Goal: Task Accomplishment & Management: Manage account settings

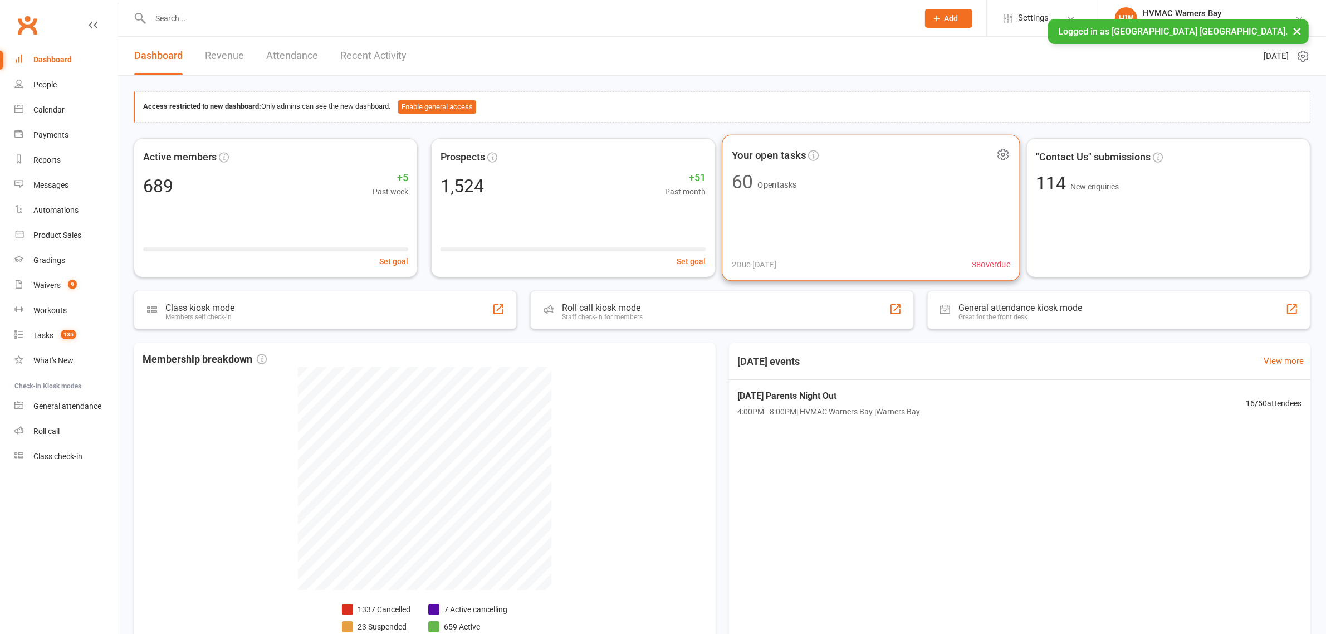
scroll to position [71, 0]
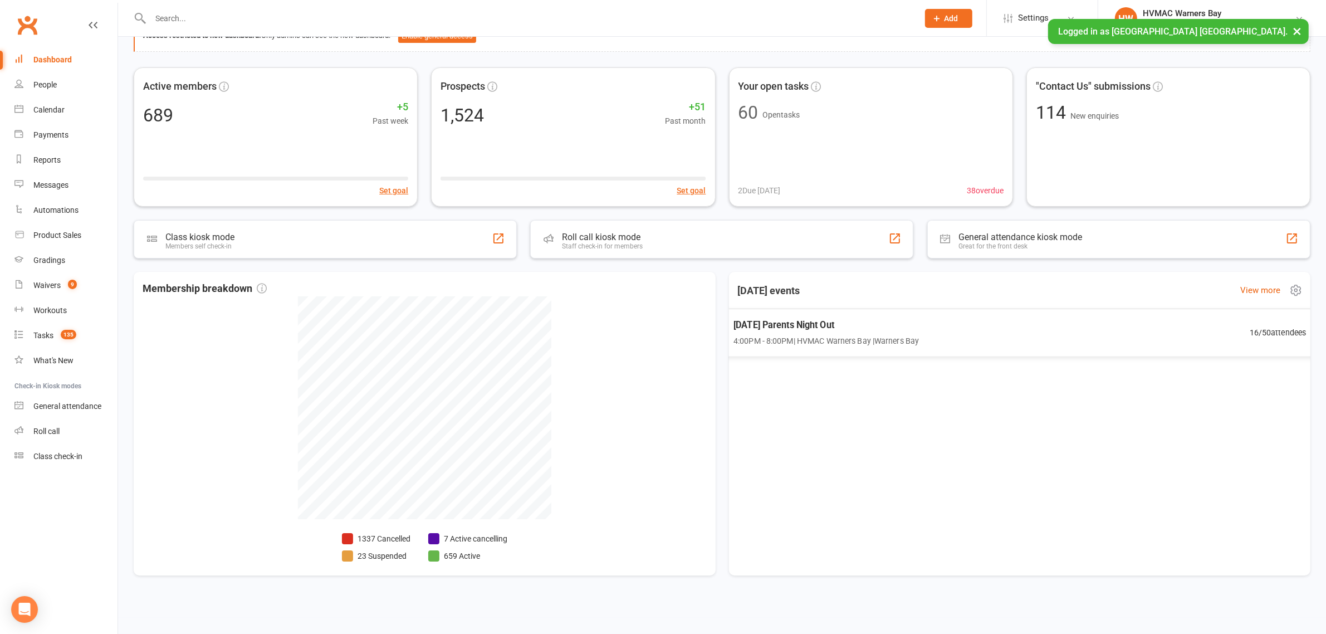
click at [759, 330] on span "[DATE] Parents Night Out" at bounding box center [825, 325] width 185 height 14
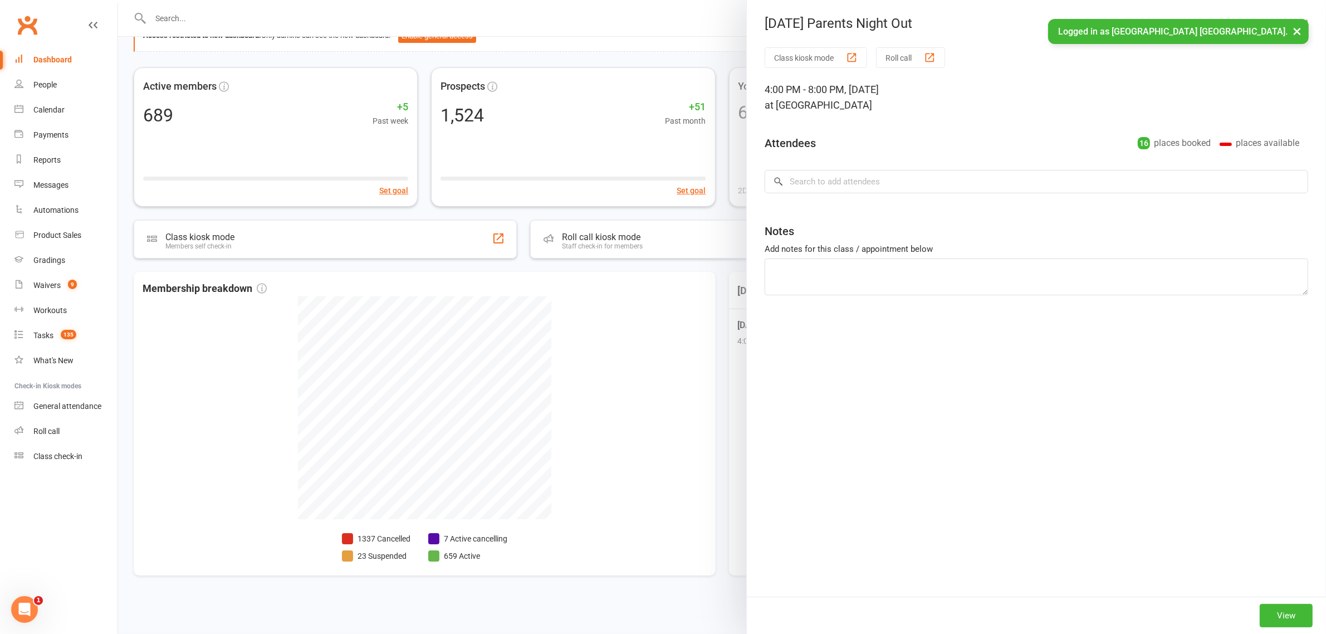
type textarea "Elijah to pay : Hazel to pay"
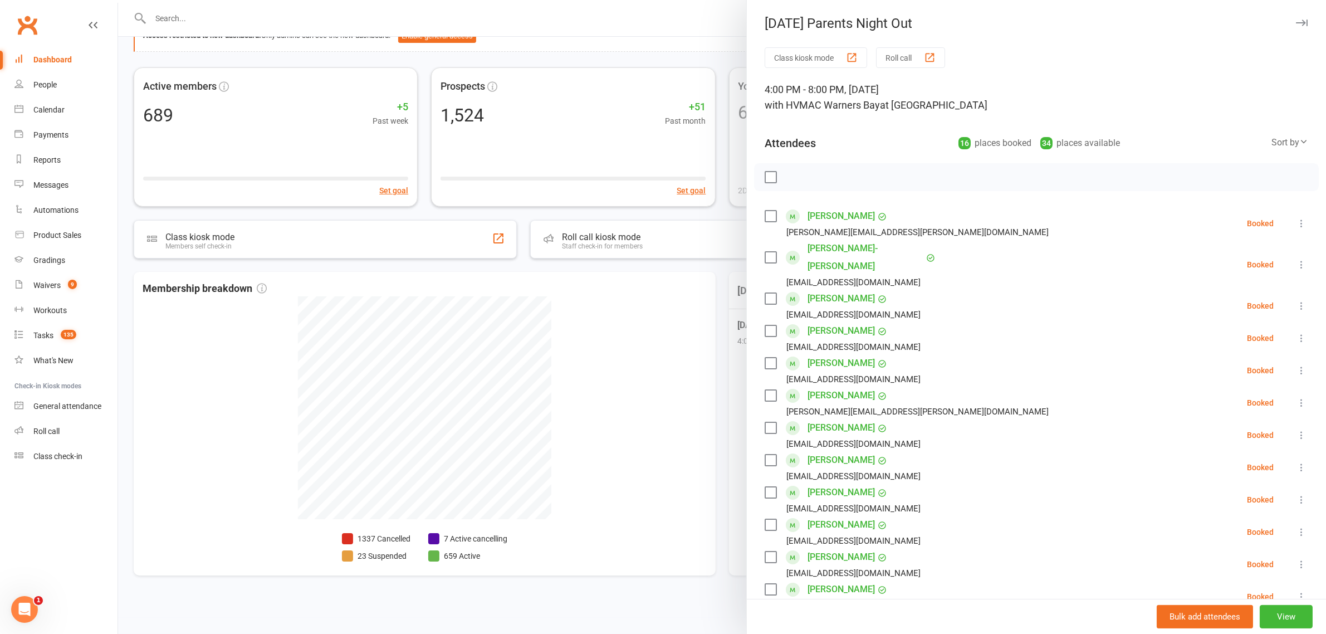
click at [583, 330] on div at bounding box center [722, 317] width 1208 height 634
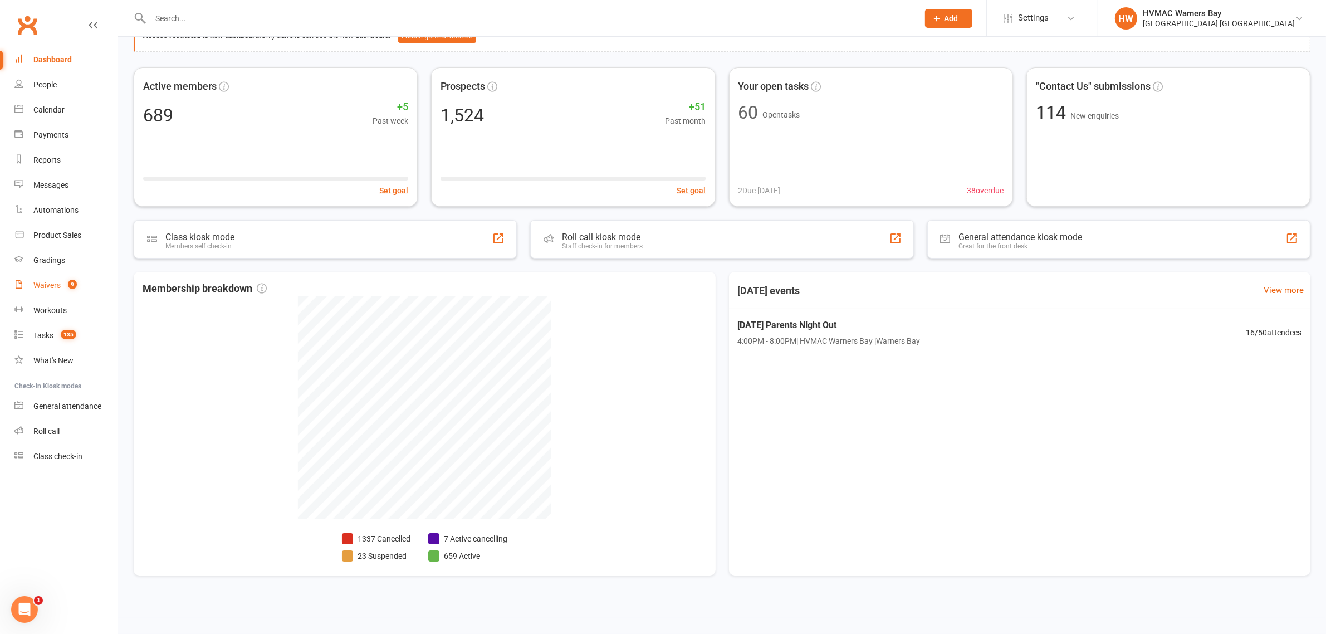
click at [53, 283] on div "Waivers" at bounding box center [46, 285] width 27 height 9
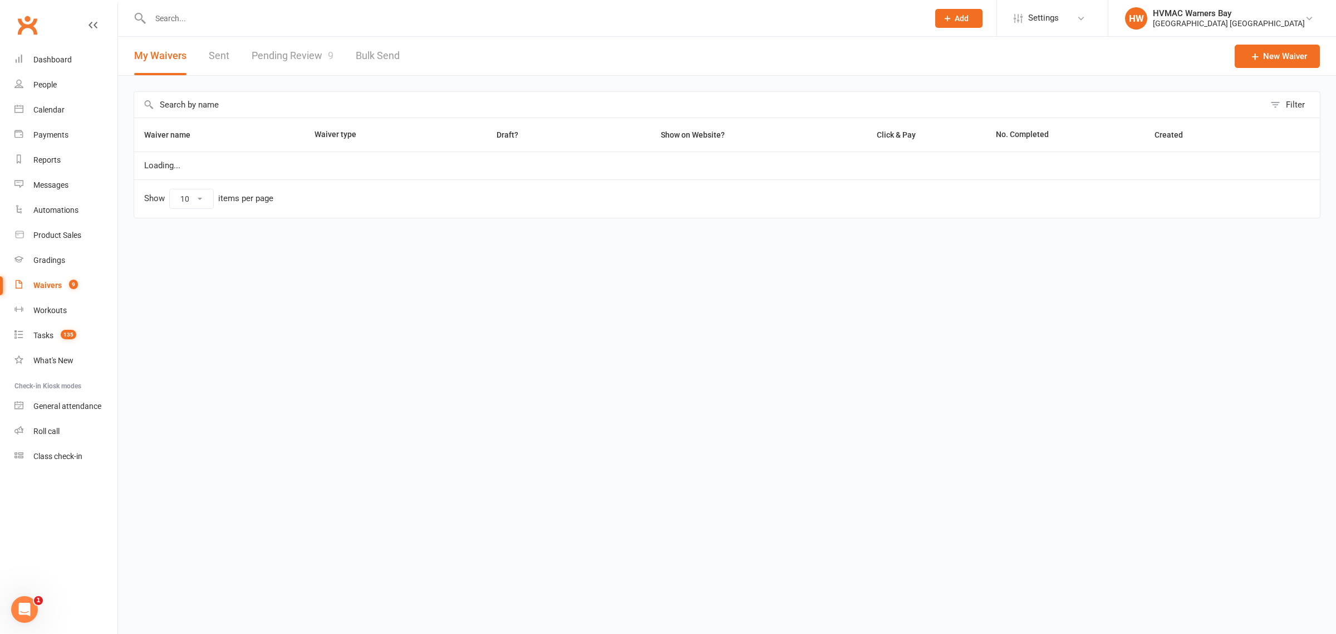
select select "100"
click at [288, 53] on link "Pending Review 9" at bounding box center [293, 56] width 82 height 38
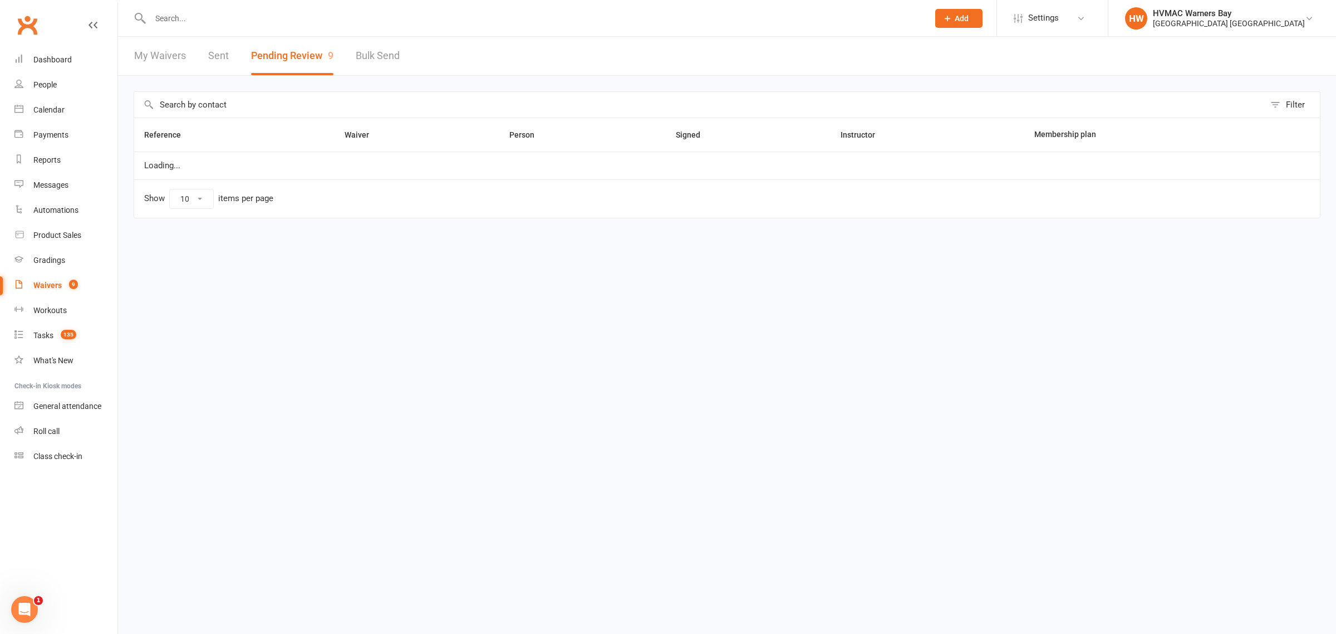
select select "100"
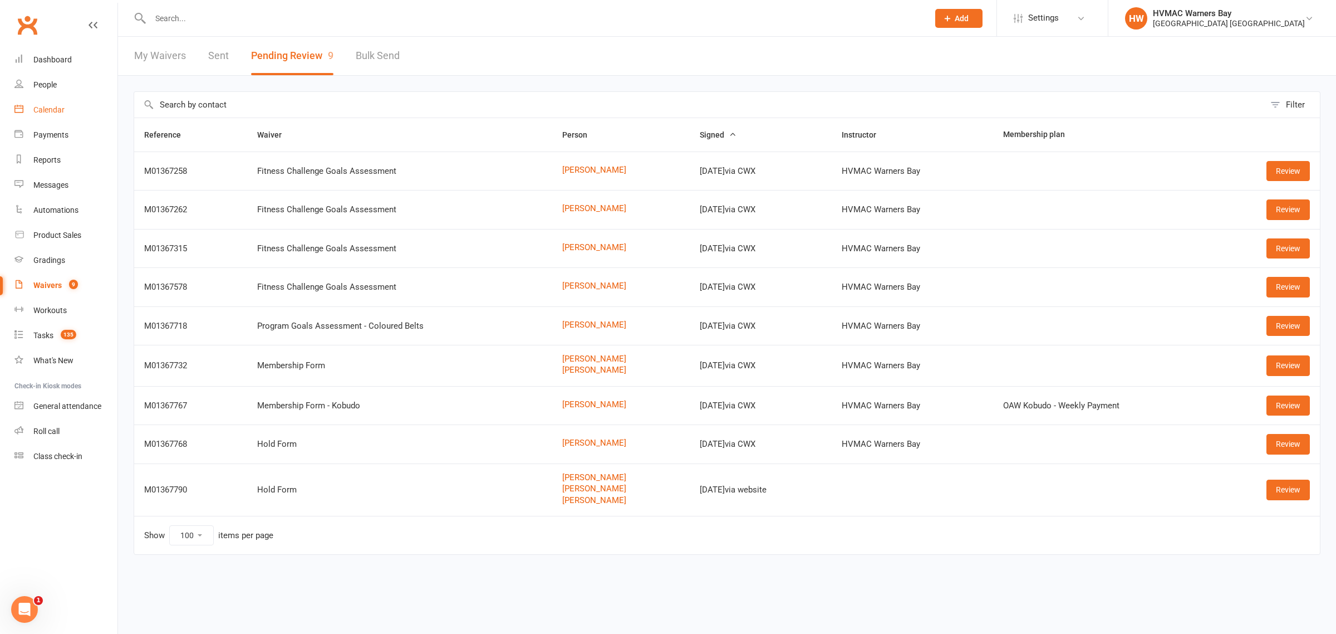
click at [56, 115] on link "Calendar" at bounding box center [65, 109] width 103 height 25
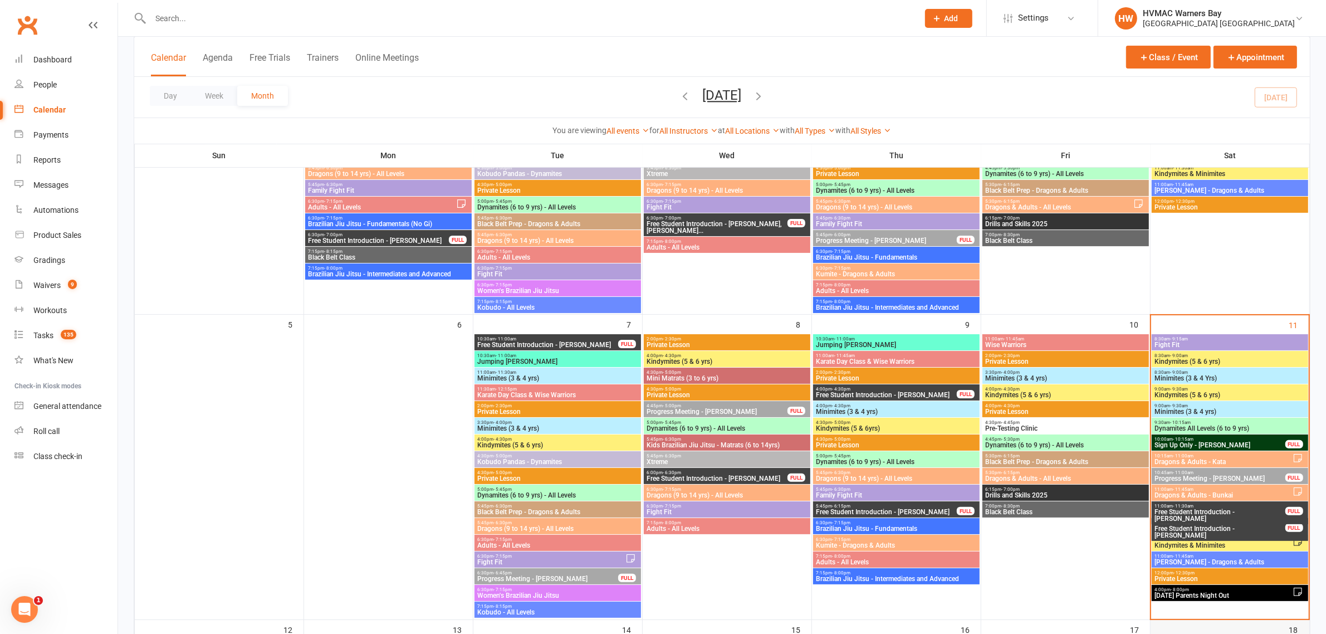
scroll to position [418, 0]
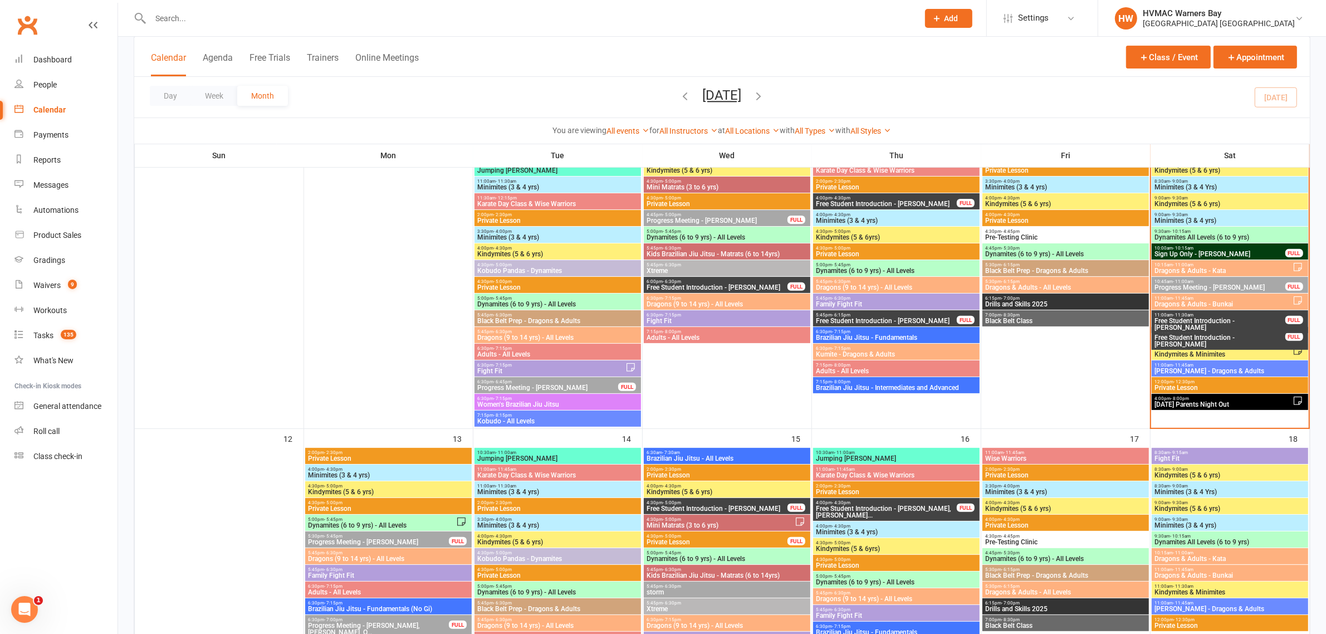
click at [1200, 403] on span "[DATE] Parents Night Out" at bounding box center [1223, 404] width 138 height 7
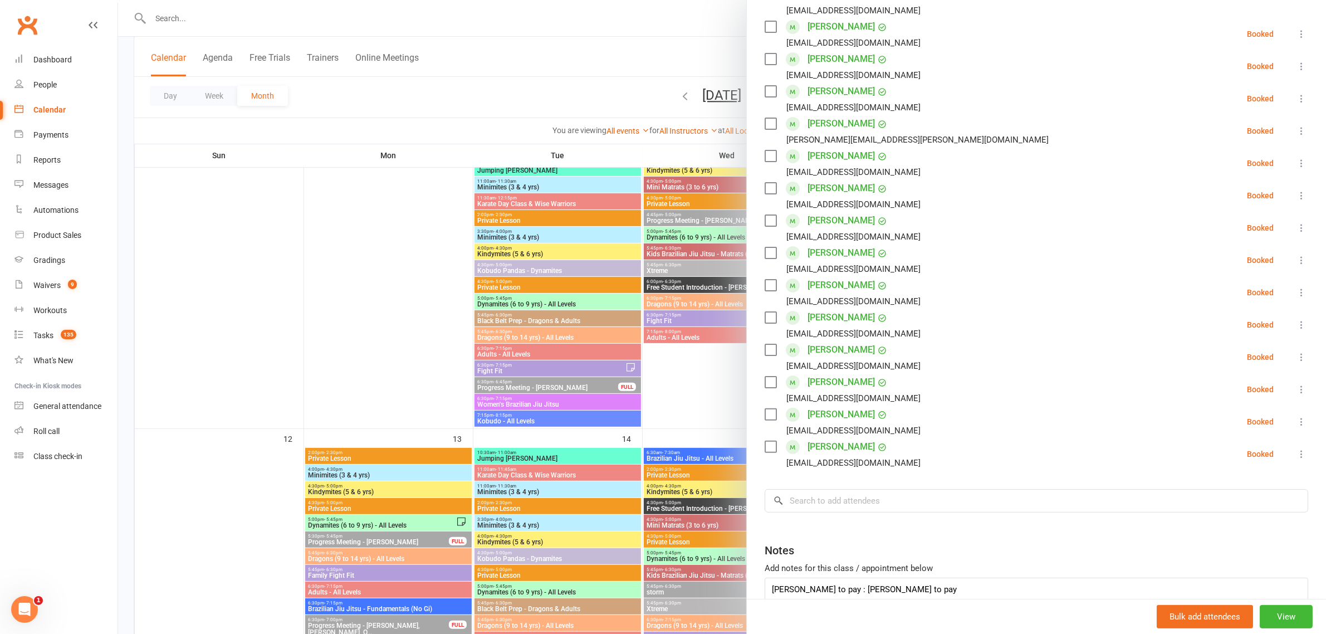
scroll to position [278, 0]
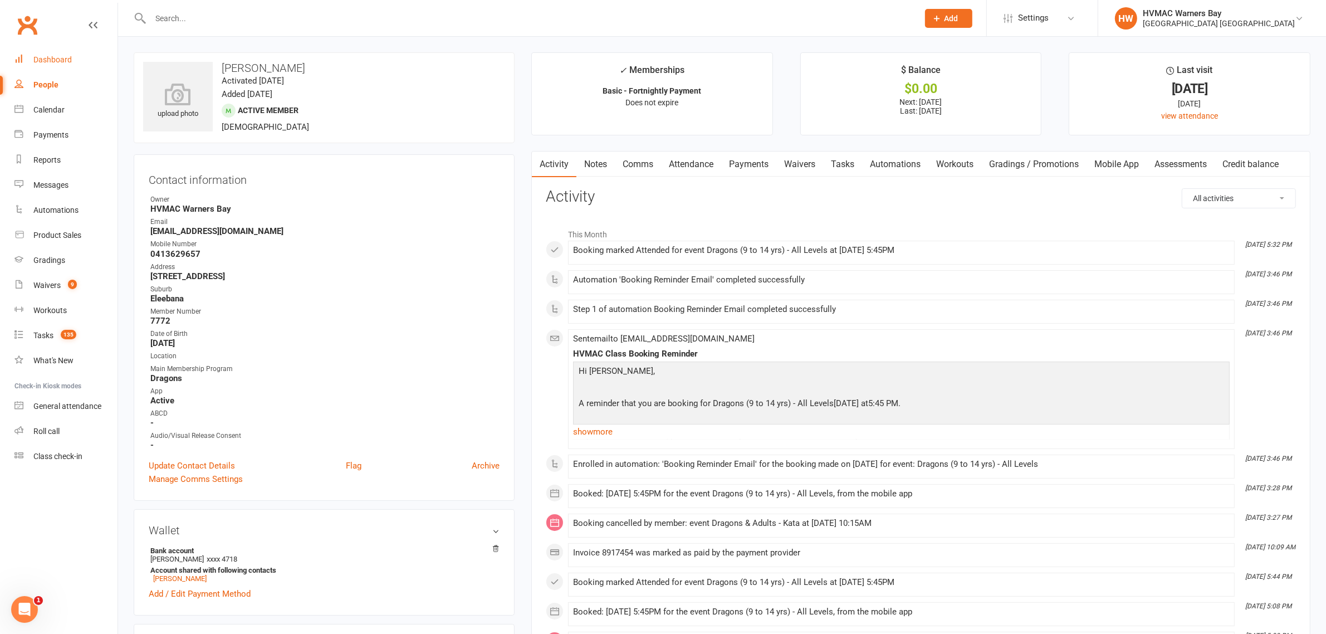
click at [62, 56] on div "Dashboard" at bounding box center [52, 59] width 38 height 9
